Goal: Navigation & Orientation: Find specific page/section

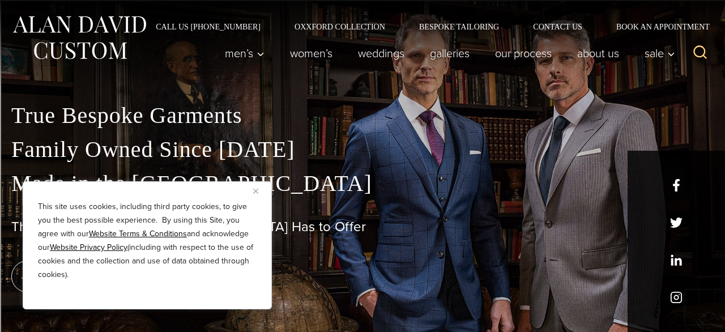
scroll to position [963, 0]
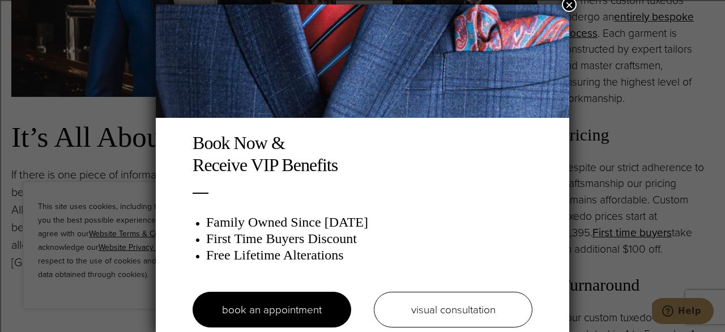
click at [564, 5] on button "×" at bounding box center [569, 4] width 15 height 15
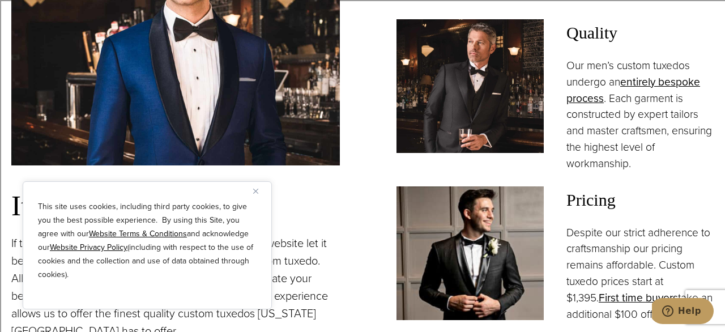
scroll to position [747, 0]
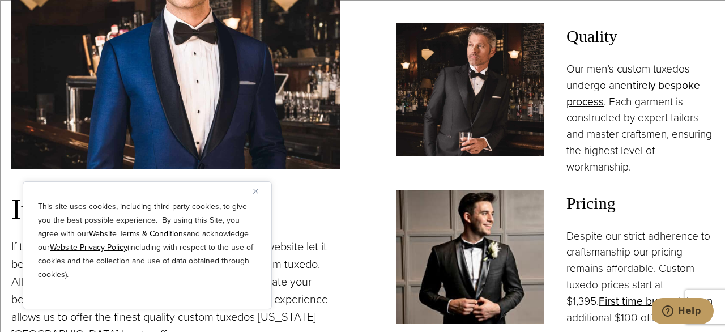
click at [257, 191] on img "Close" at bounding box center [255, 191] width 5 height 5
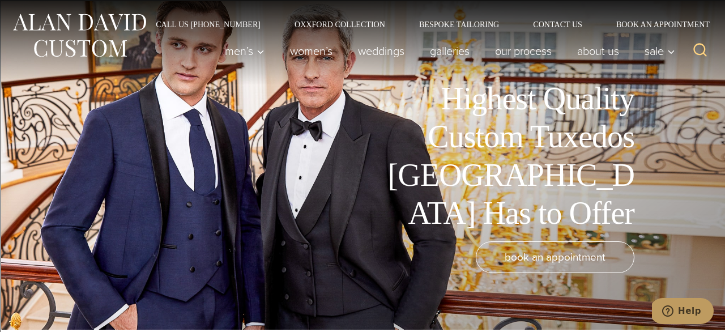
scroll to position [0, 0]
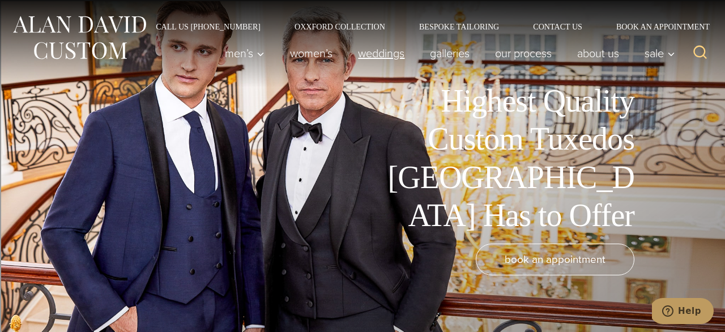
click at [379, 53] on link "weddings" at bounding box center [381, 53] width 72 height 23
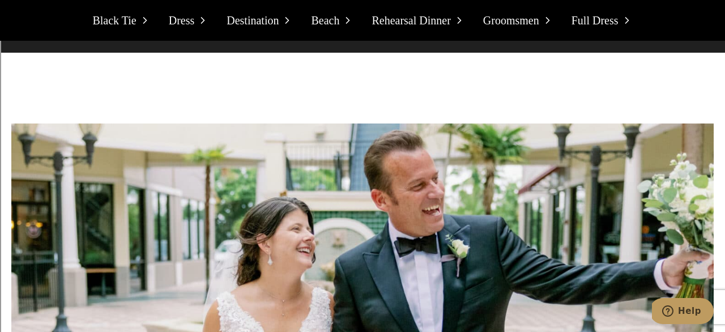
scroll to position [9207, 0]
